Goal: Information Seeking & Learning: Understand process/instructions

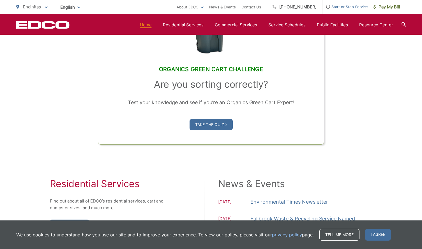
scroll to position [449, 0]
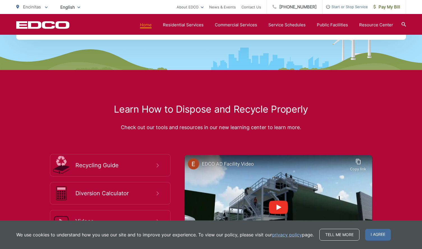
scroll to position [946, 0]
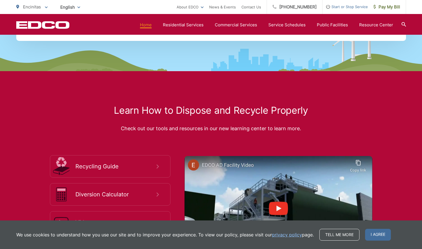
click at [165, 111] on h2 "Learn How to Dispose and Recycle Properly" at bounding box center [210, 110] width 389 height 11
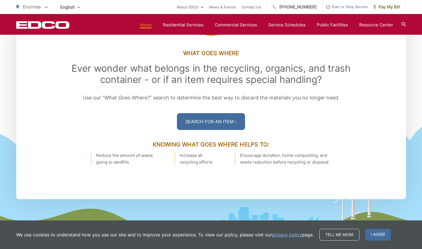
scroll to position [788, 0]
click at [192, 118] on link "Search For an Item" at bounding box center [211, 121] width 68 height 17
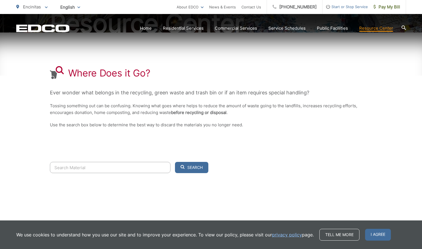
scroll to position [89, 0]
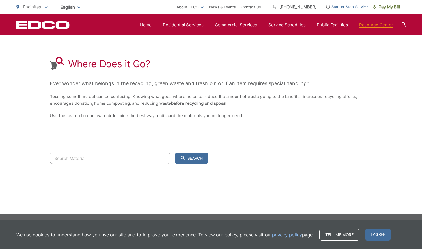
click at [71, 160] on input "Search" at bounding box center [110, 158] width 120 height 11
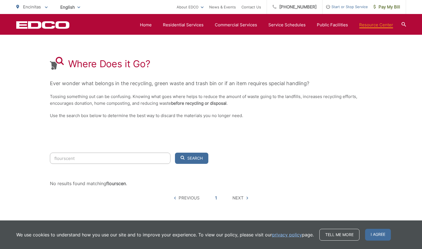
click at [175, 153] on button "Search" at bounding box center [191, 158] width 33 height 11
drag, startPoint x: 106, startPoint y: 157, endPoint x: 0, endPoint y: 124, distance: 110.9
click at [0, 124] on html "Home Back Home Residential Services Overview Curbside Pickup Recycling Organic …" at bounding box center [211, 35] width 422 height 249
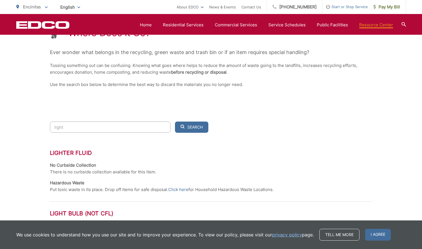
scroll to position [120, 0]
drag, startPoint x: 68, startPoint y: 127, endPoint x: 0, endPoint y: 119, distance: 68.3
click at [0, 119] on html "Home Back Home Residential Services Overview Curbside Pickup Recycling Organic …" at bounding box center [211, 4] width 422 height 249
paste input "fluorescent"
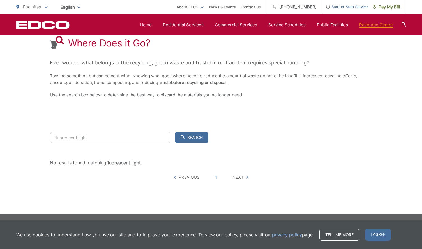
scroll to position [110, 0]
type input "fluorescent light"
click at [192, 137] on span "Search" at bounding box center [194, 137] width 15 height 5
